Goal: Information Seeking & Learning: Find specific fact

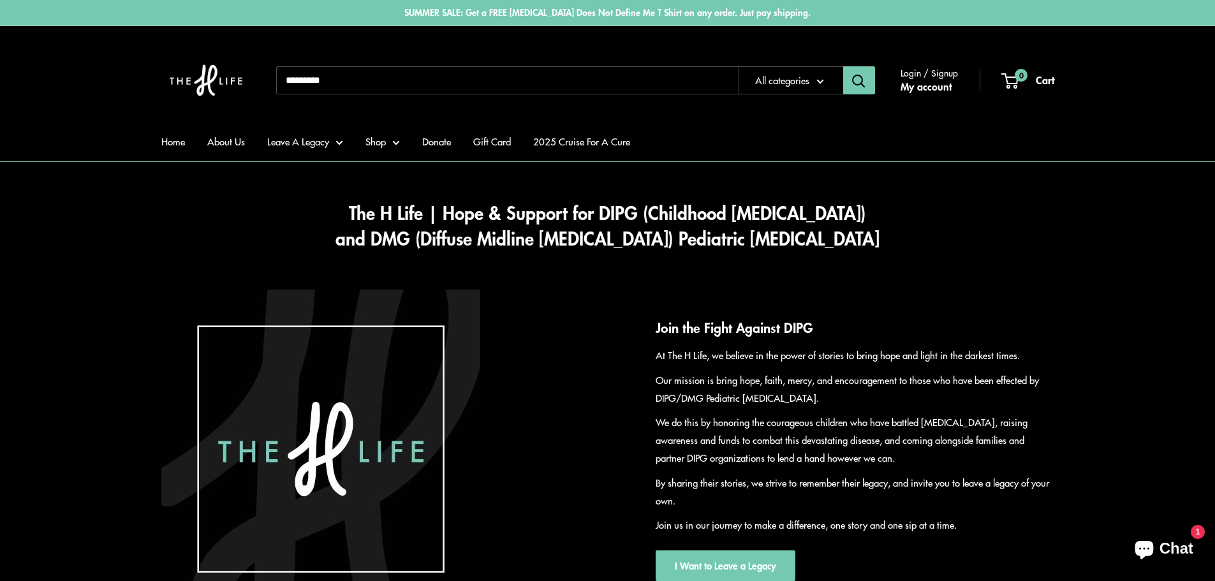
click at [326, 83] on input "Search..." at bounding box center [507, 80] width 462 height 28
type input "****"
click at [843, 66] on button "Search" at bounding box center [859, 80] width 32 height 28
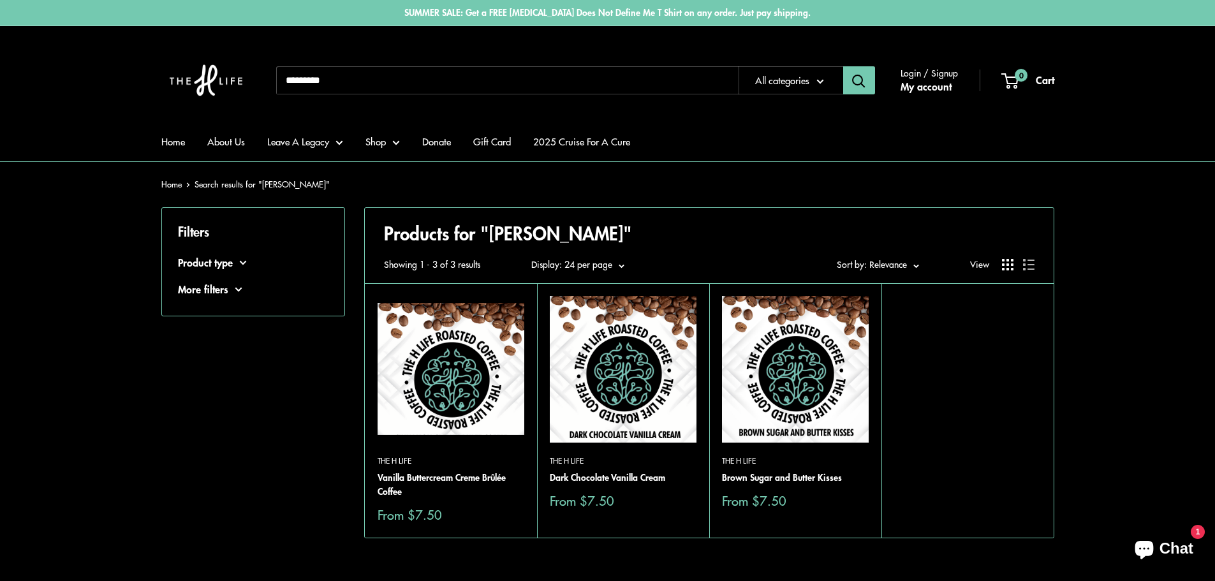
click at [426, 364] on img at bounding box center [451, 369] width 147 height 147
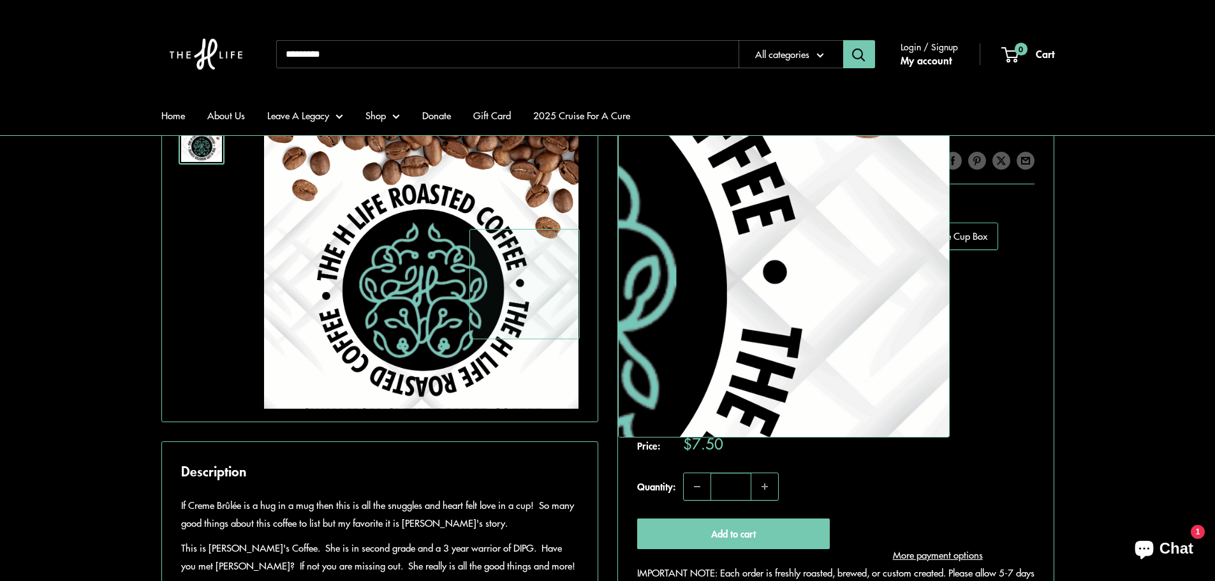
scroll to position [255, 0]
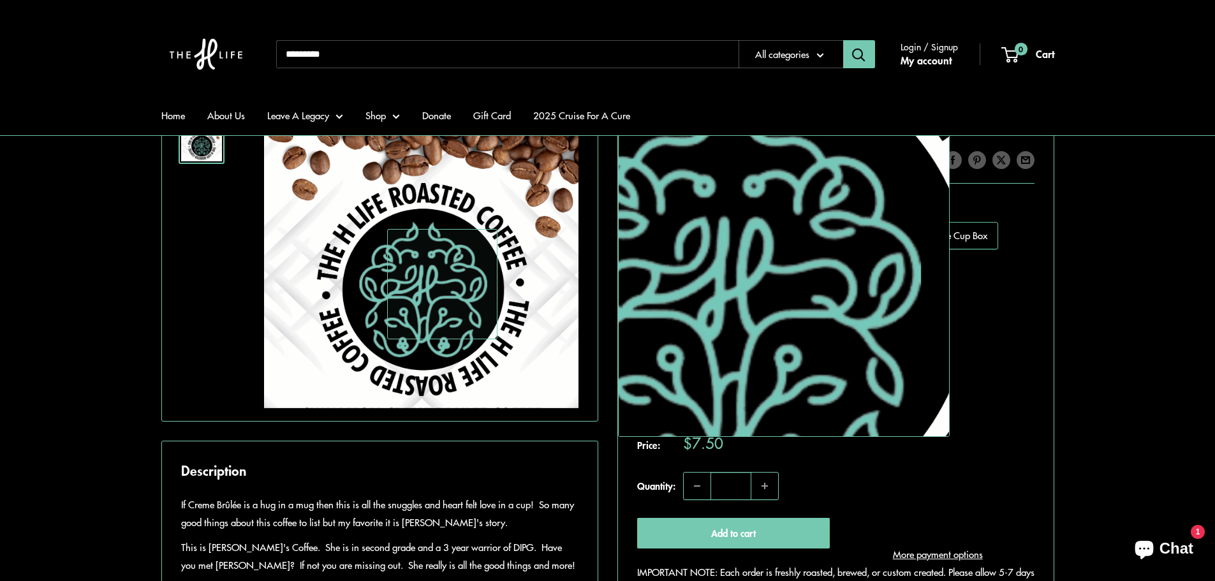
click at [441, 284] on img at bounding box center [421, 266] width 314 height 284
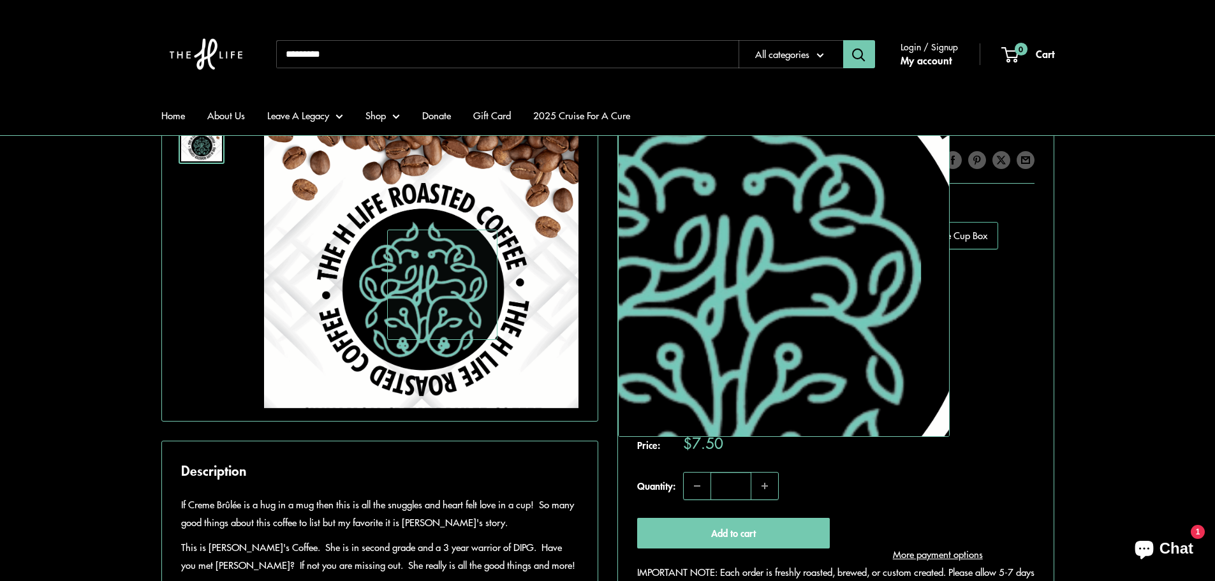
click at [441, 284] on img at bounding box center [421, 266] width 314 height 284
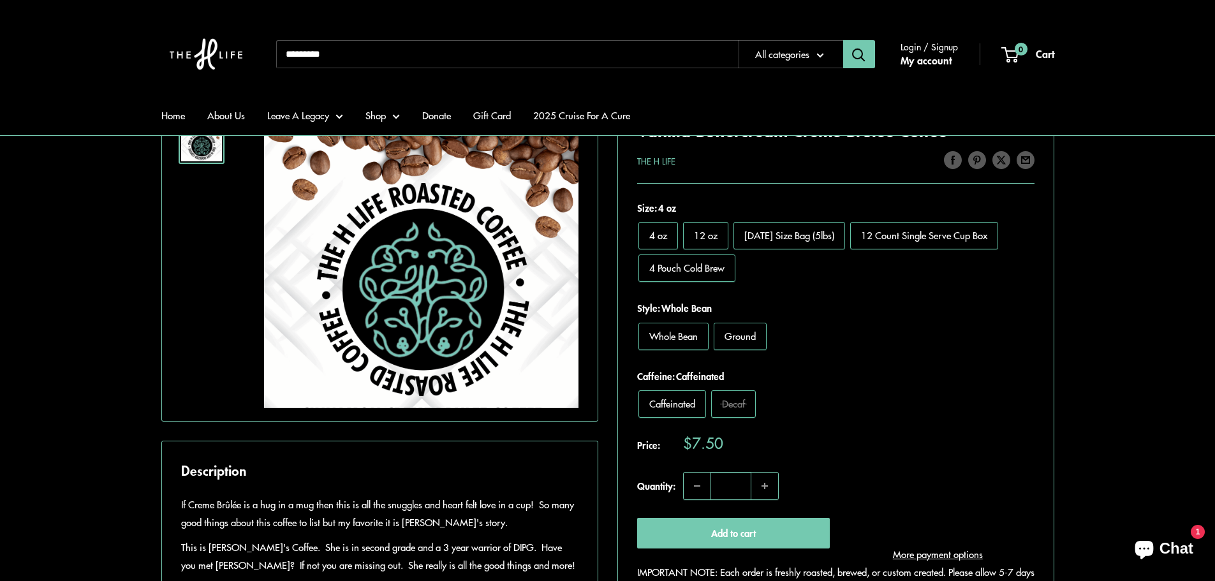
click at [215, 151] on img at bounding box center [201, 142] width 41 height 37
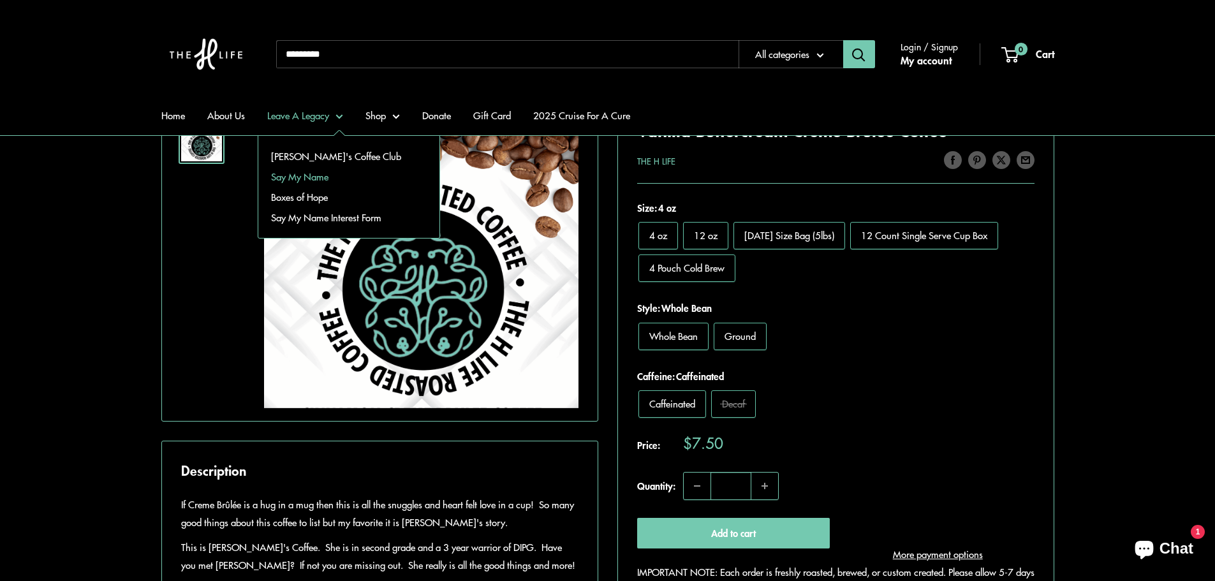
click at [317, 175] on link "Say My Name" at bounding box center [348, 176] width 181 height 20
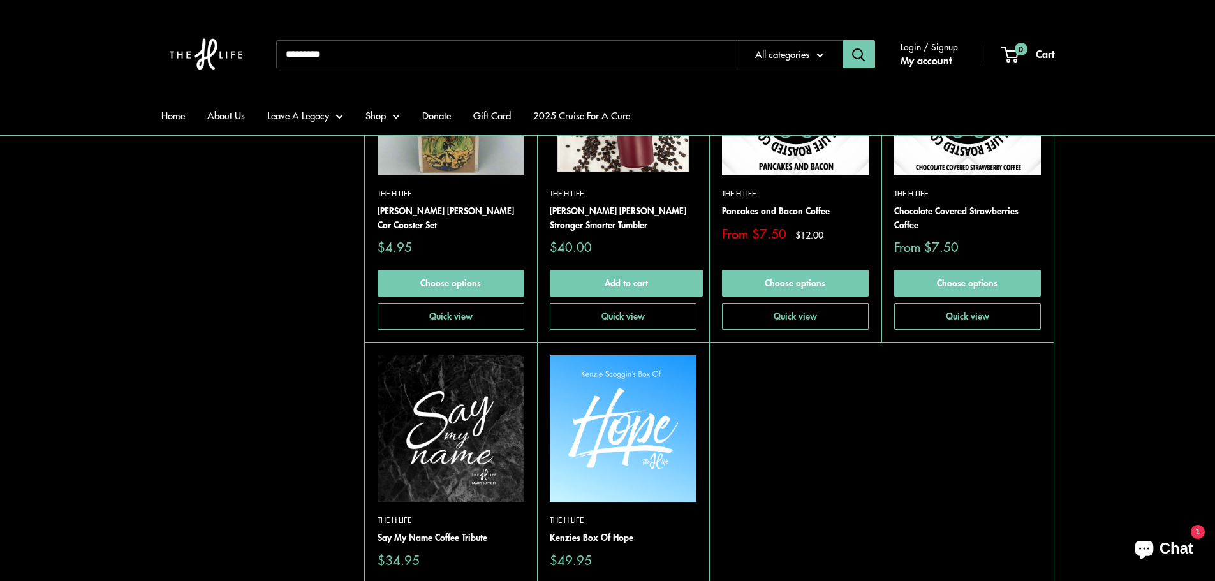
scroll to position [829, 0]
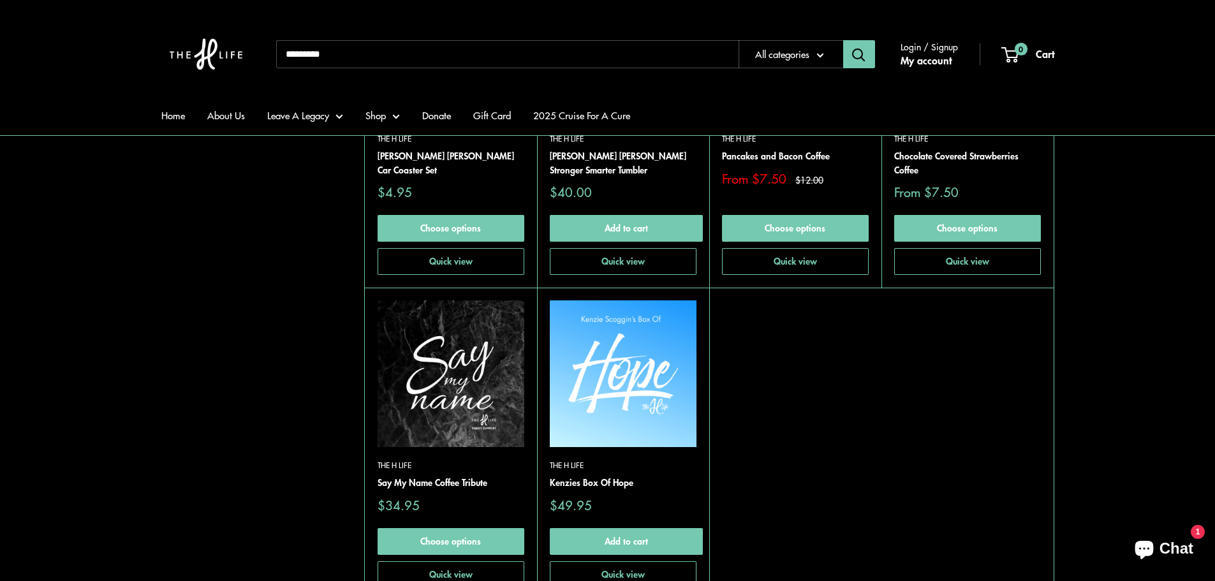
click at [429, 374] on img at bounding box center [451, 373] width 147 height 147
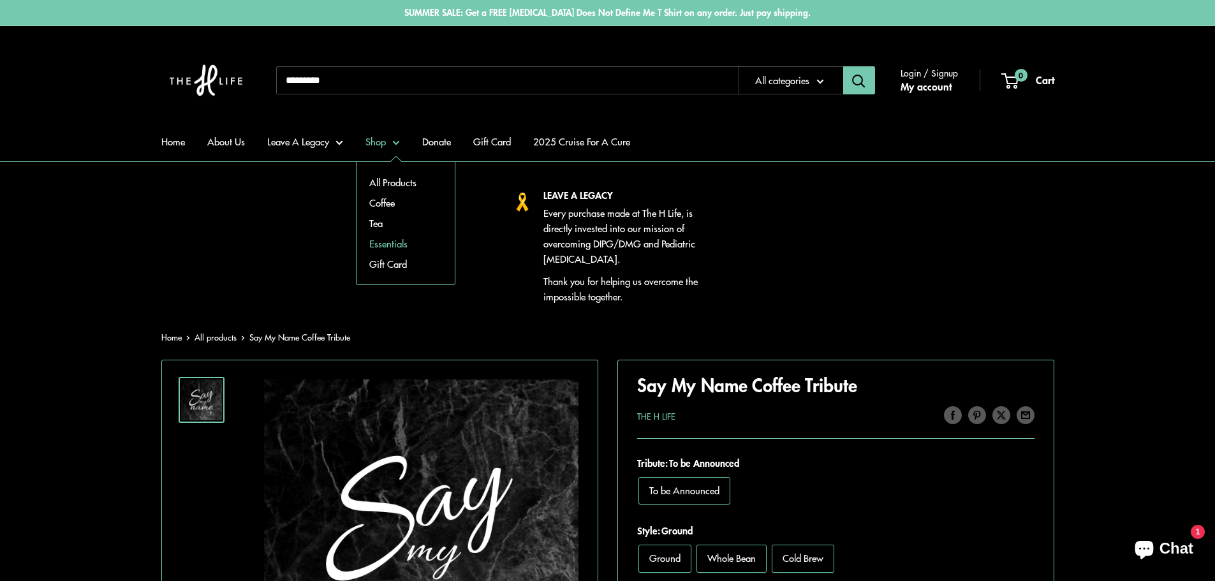
click at [390, 240] on link "Essentials" at bounding box center [406, 243] width 98 height 20
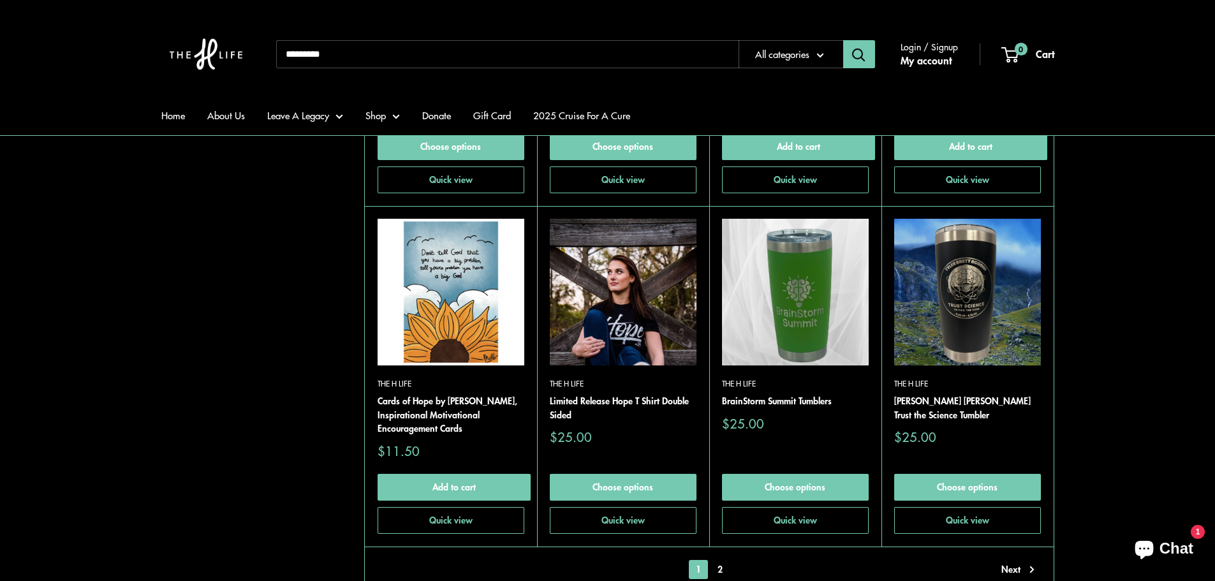
scroll to position [2934, 0]
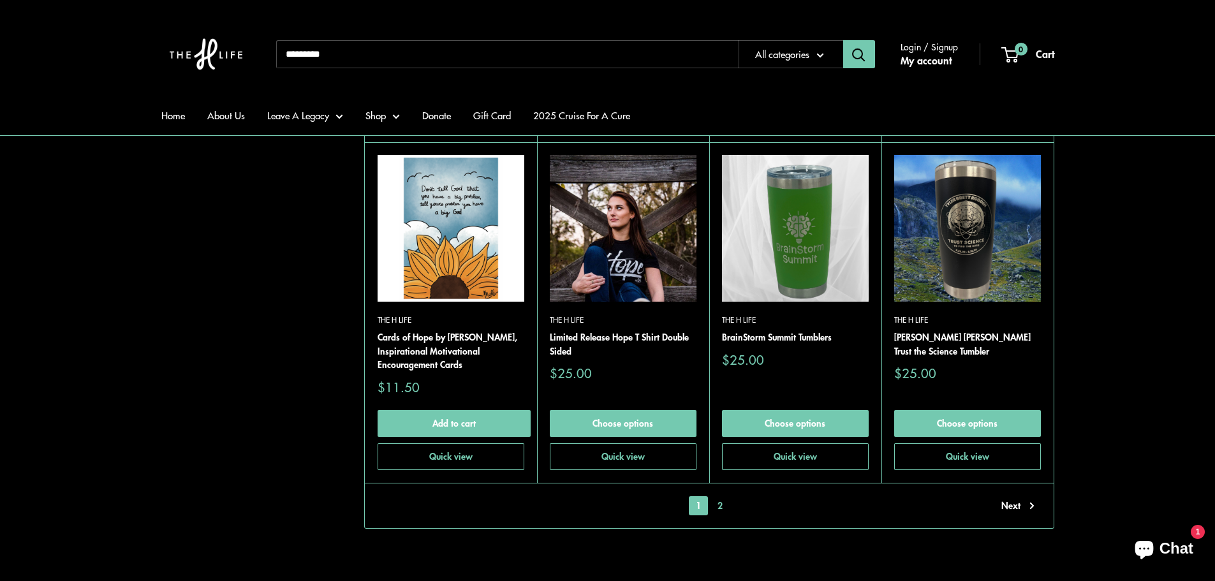
click at [718, 498] on link "2" at bounding box center [720, 505] width 19 height 19
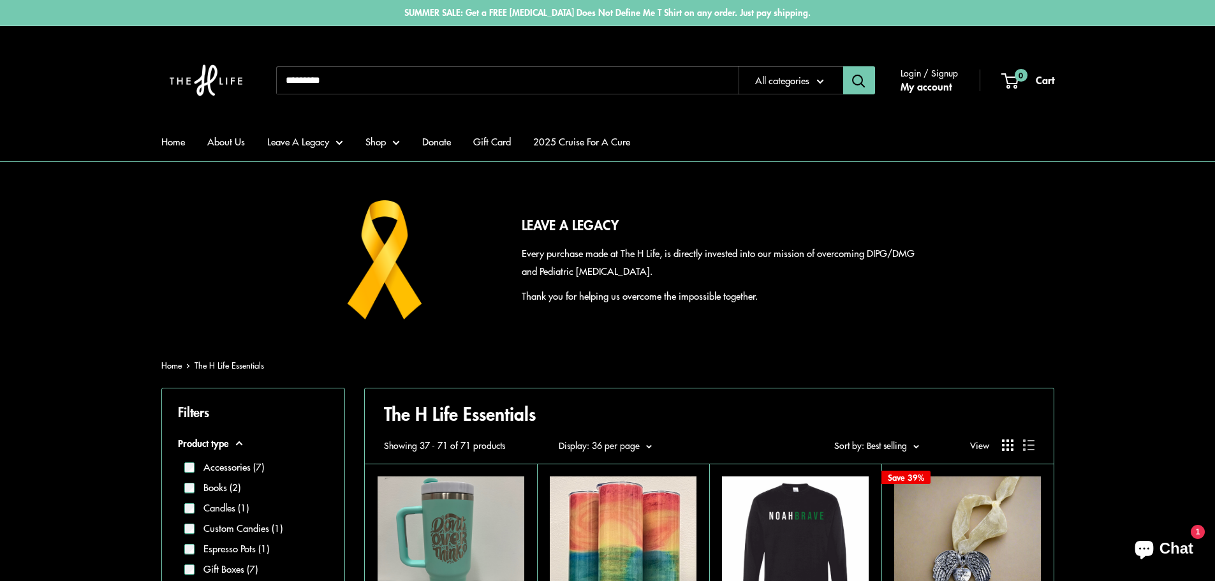
click at [364, 89] on input "Search..." at bounding box center [507, 80] width 462 height 28
type input "****"
click at [843, 66] on button "Search" at bounding box center [859, 80] width 32 height 28
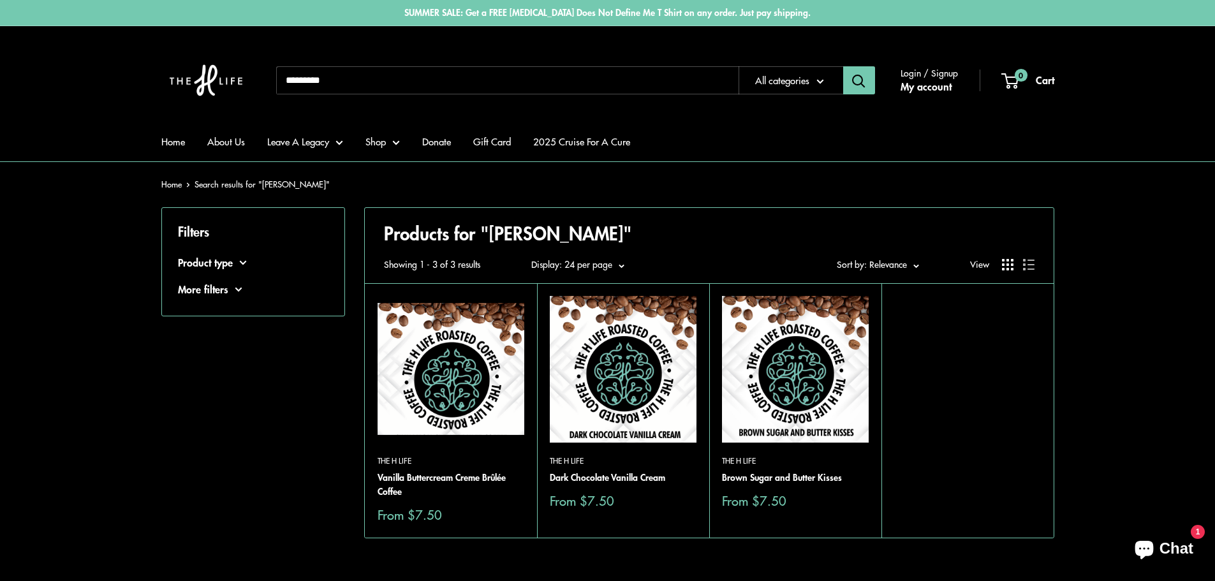
click at [457, 413] on img at bounding box center [451, 369] width 147 height 147
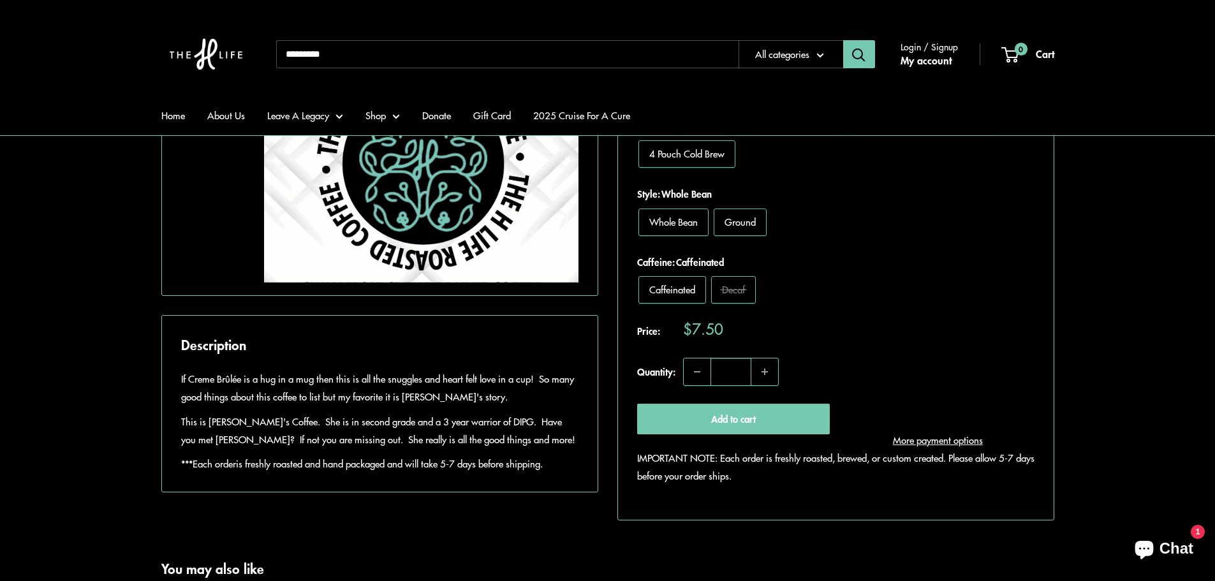
scroll to position [446, 0]
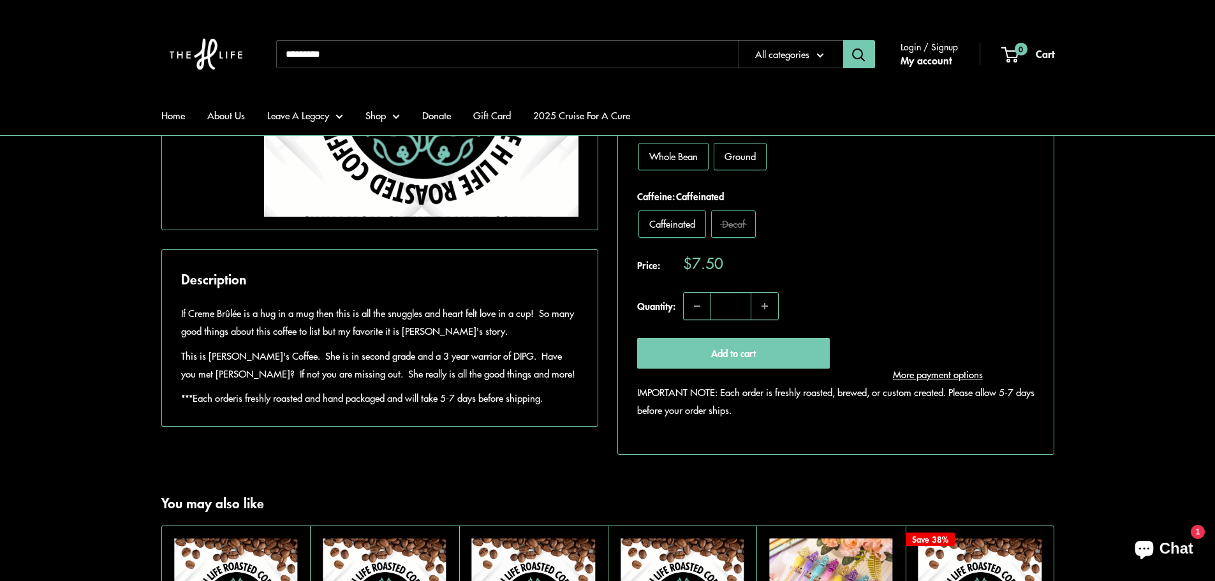
drag, startPoint x: 559, startPoint y: 432, endPoint x: 175, endPoint y: 347, distance: 393.2
click at [175, 347] on div "If Creme Brûlée is a hug in a mug then this is all the snuggles and heart felt …" at bounding box center [380, 358] width 436 height 137
copy div "If Creme Brûlée is a hug in a mug then this is all the snuggles and heart felt …"
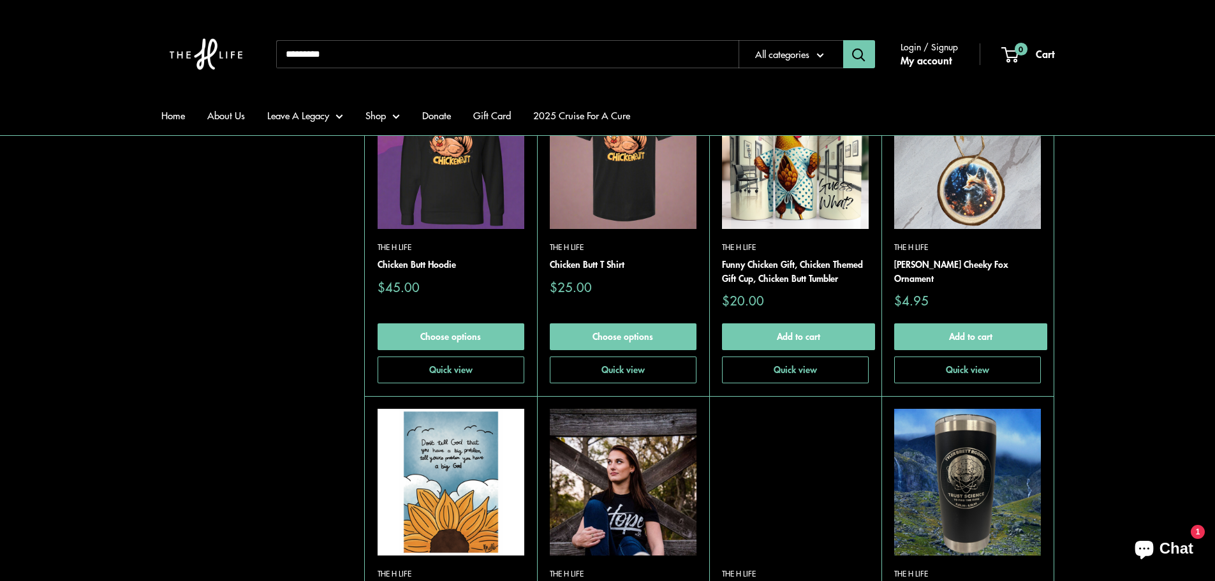
scroll to position [1258, 0]
